Goal: Navigation & Orientation: Find specific page/section

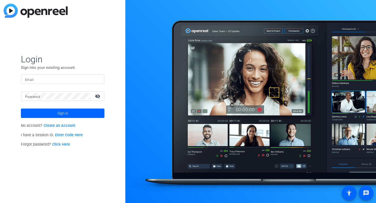
type input "[EMAIL_ADDRESS][DOMAIN_NAME]"
click at [50, 77] on input "[EMAIL_ADDRESS][DOMAIN_NAME]" at bounding box center [62, 79] width 75 height 6
type input "s"
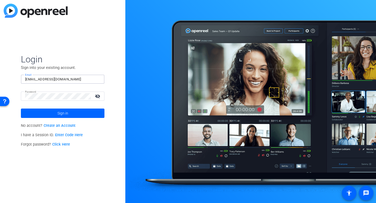
type input "[EMAIL_ADDRESS][DOMAIN_NAME]"
click at [85, 96] on img at bounding box center [87, 96] width 4 height 6
click at [87, 98] on img at bounding box center [87, 96] width 4 height 6
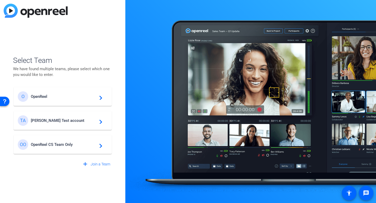
click at [58, 96] on span "OpenReel" at bounding box center [63, 96] width 65 height 5
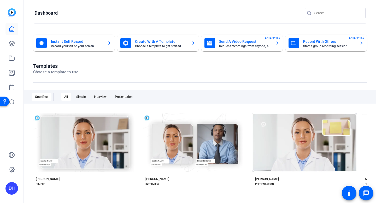
click at [12, 113] on div "DH" at bounding box center [12, 101] width 24 height 203
click at [15, 56] on link at bounding box center [11, 58] width 13 height 13
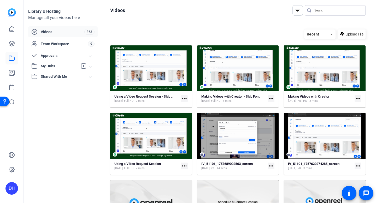
click at [47, 130] on div "Library & Hosting Manage all your videos here Videos 363 Team Workspace 9 Appro…" at bounding box center [63, 101] width 78 height 203
click at [58, 65] on span "My Hubs" at bounding box center [59, 66] width 37 height 5
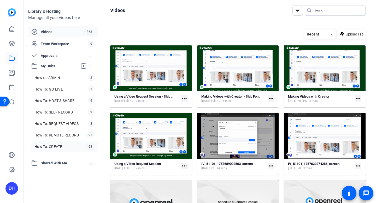
click at [49, 145] on span "How To: CREATE" at bounding box center [49, 146] width 28 height 5
